Goal: Task Accomplishment & Management: Manage account settings

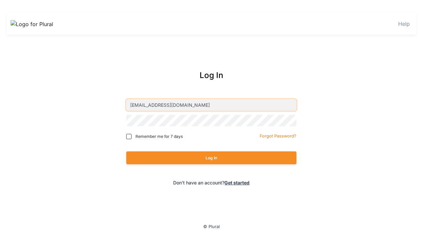
type input "[EMAIL_ADDRESS][DOMAIN_NAME]"
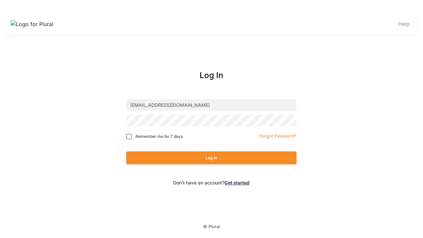
click at [211, 158] on button "Log In" at bounding box center [211, 157] width 170 height 13
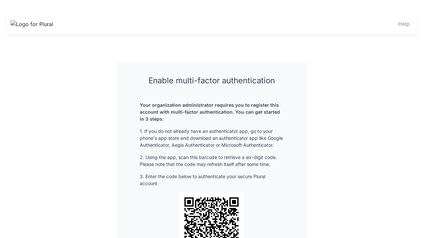
scroll to position [85, 0]
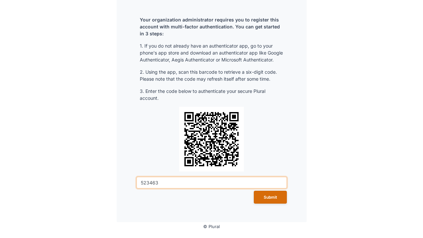
type input "523463"
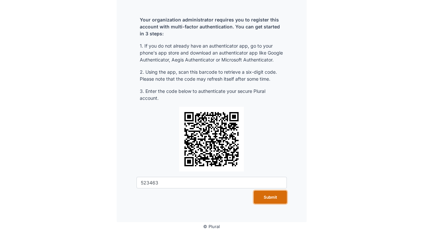
click at [268, 197] on button "Submit" at bounding box center [270, 197] width 33 height 13
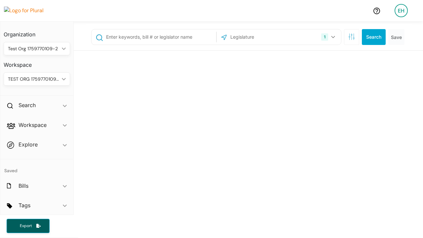
click at [401, 10] on div "EH" at bounding box center [401, 10] width 13 height 13
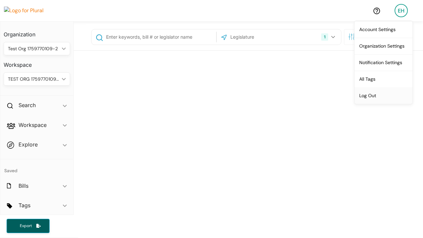
click at [383, 95] on link "Log Out" at bounding box center [384, 95] width 58 height 17
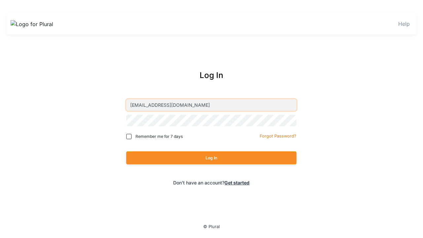
type input "[EMAIL_ADDRESS][DOMAIN_NAME]"
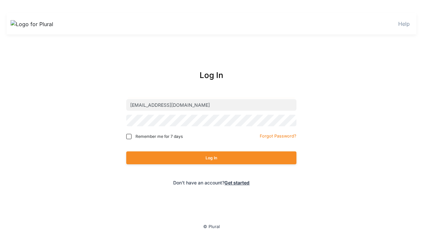
click at [211, 158] on button "Log In" at bounding box center [211, 157] width 170 height 13
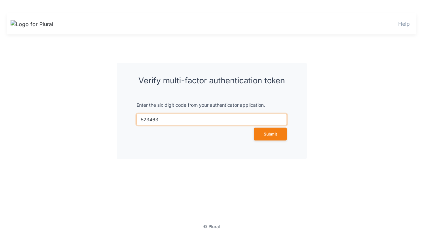
type input "523463"
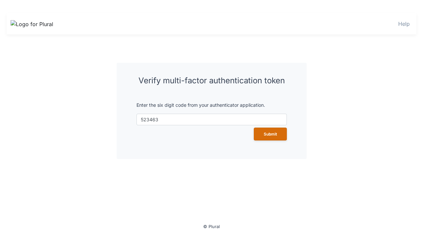
click at [270, 134] on button "Submit" at bounding box center [270, 134] width 33 height 13
